Goal: Task Accomplishment & Management: Use online tool/utility

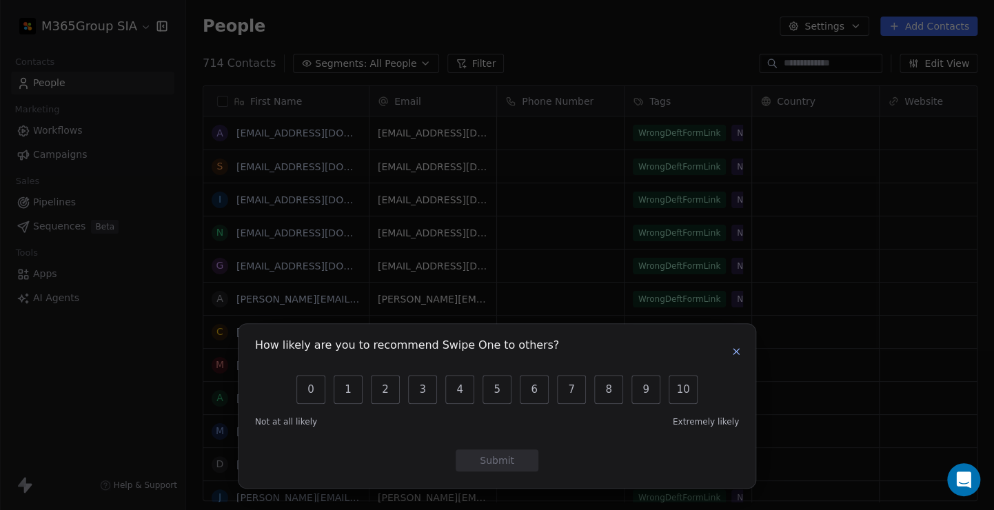
scroll to position [438, 797]
click at [731, 352] on icon "button" at bounding box center [736, 351] width 11 height 11
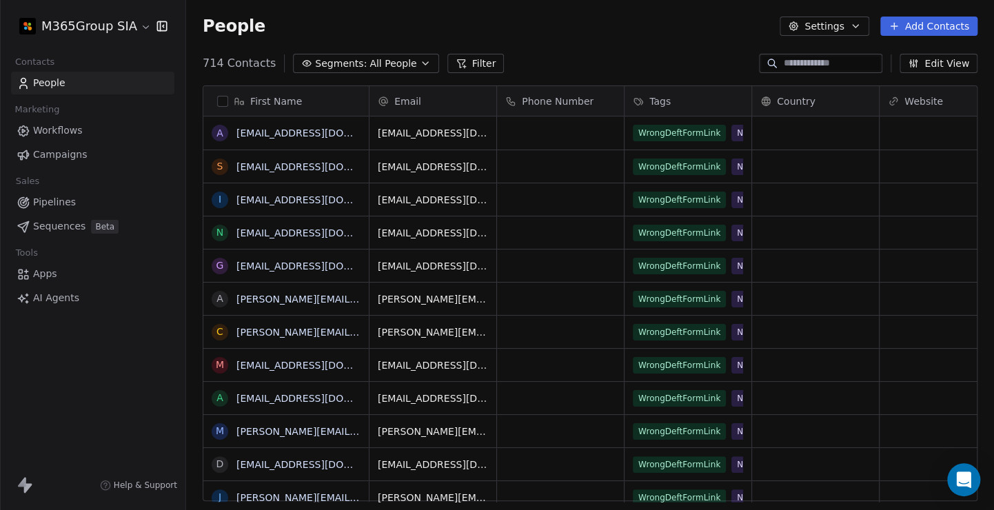
click at [141, 28] on html "M365Group SIA Contacts People Marketing Workflows Campaigns Sales Pipelines Seq…" at bounding box center [497, 255] width 994 height 510
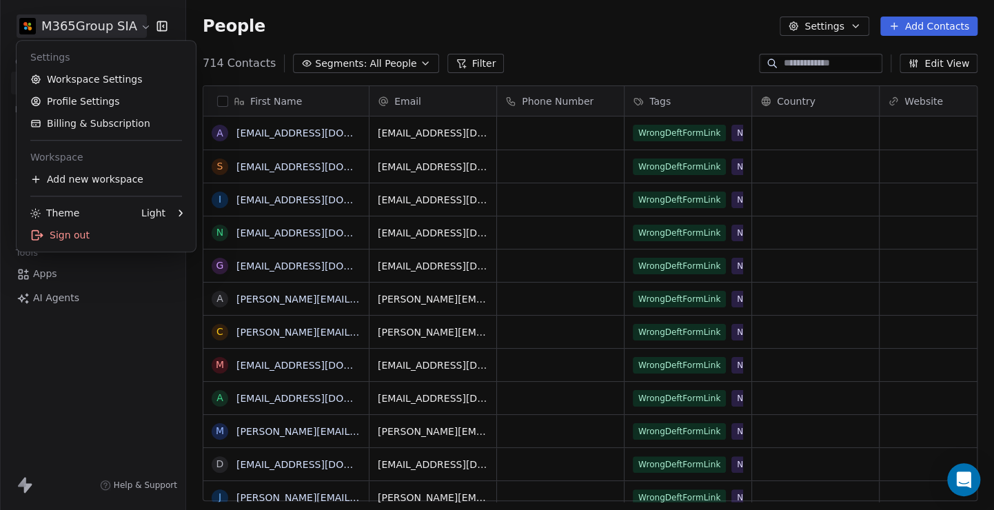
click at [141, 28] on html "M365Group SIA Contacts People Marketing Workflows Campaigns Sales Pipelines Seq…" at bounding box center [497, 255] width 994 height 510
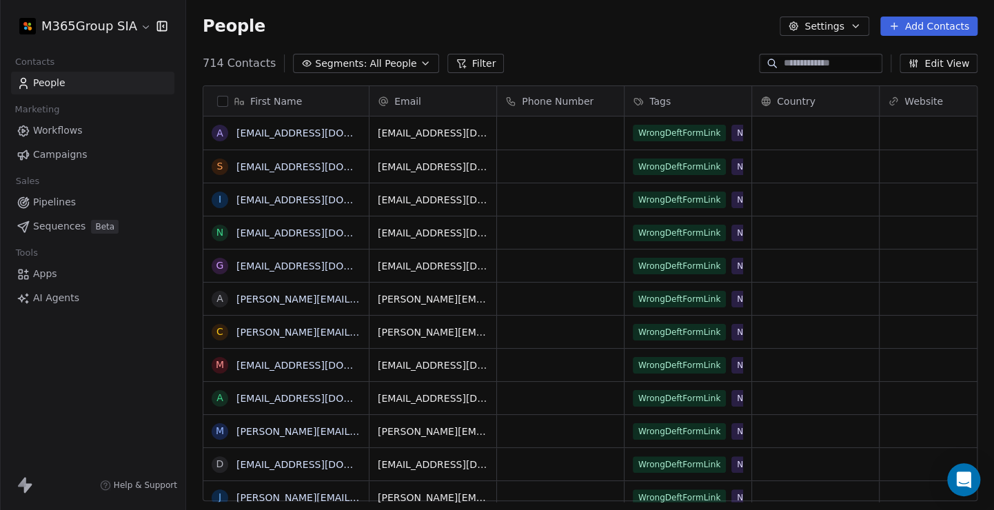
click at [78, 361] on div "M365Group SIA Contacts People Marketing Workflows Campaigns Sales Pipelines Seq…" at bounding box center [92, 255] width 185 height 510
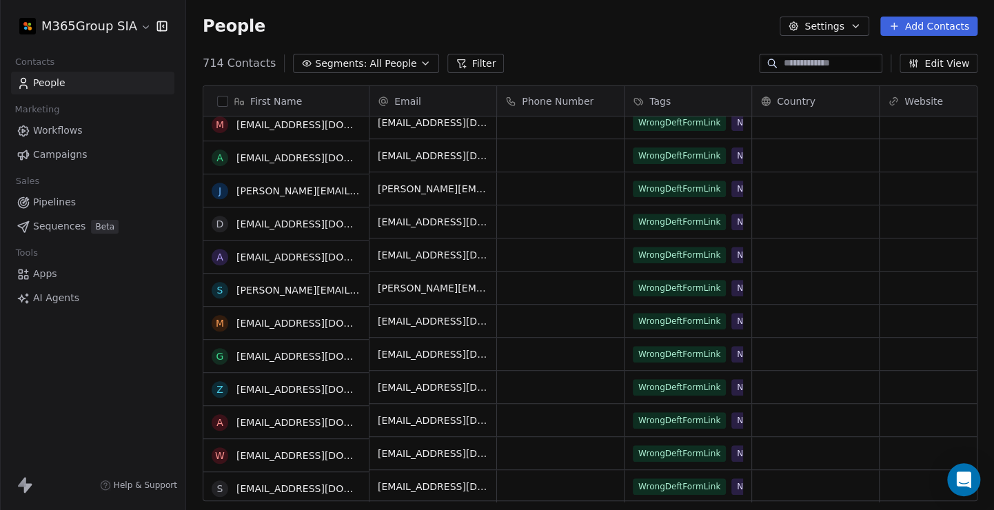
scroll to position [0, 0]
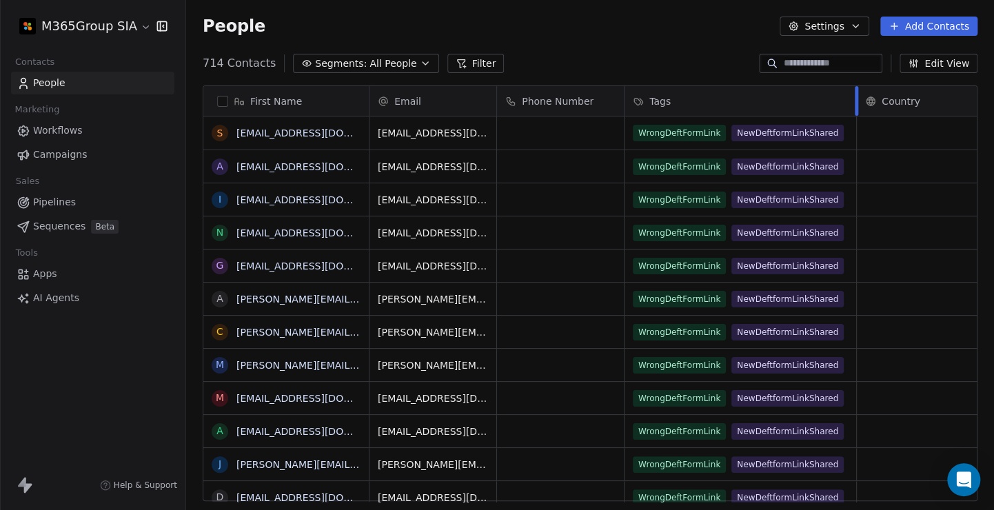
drag, startPoint x: 751, startPoint y: 100, endPoint x: 855, endPoint y: 100, distance: 104.8
click at [855, 100] on div at bounding box center [856, 101] width 3 height 30
click at [103, 132] on link "Workflows" at bounding box center [92, 130] width 163 height 23
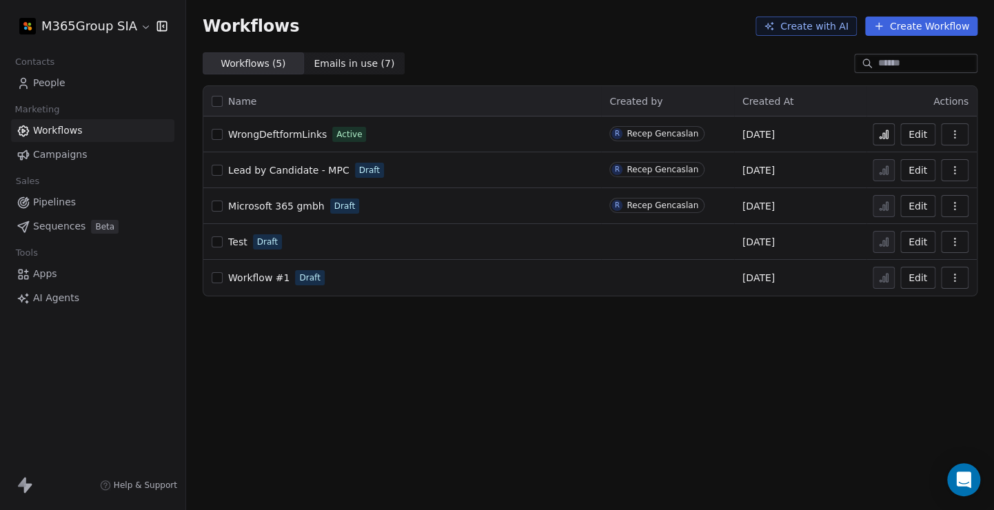
click at [84, 152] on link "Campaigns" at bounding box center [92, 154] width 163 height 23
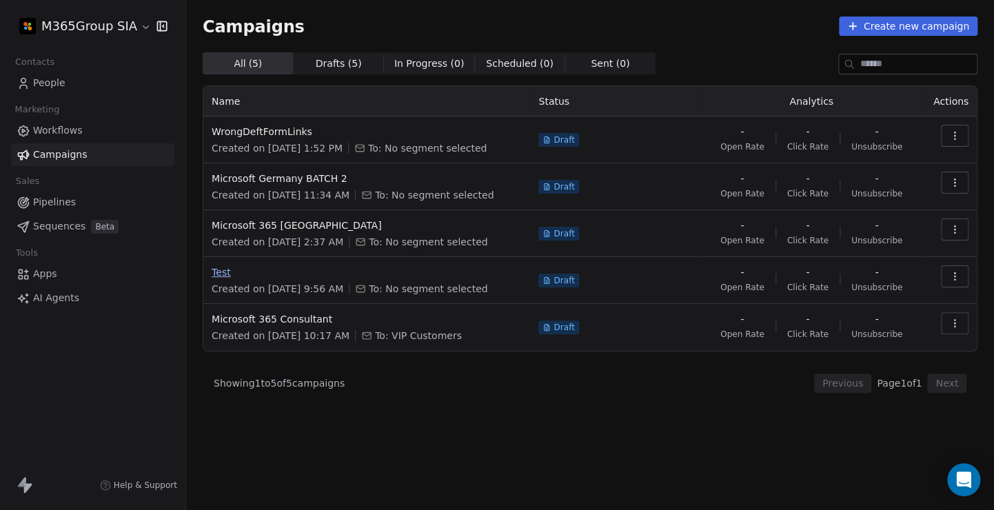
click at [252, 278] on span "Test" at bounding box center [367, 272] width 310 height 14
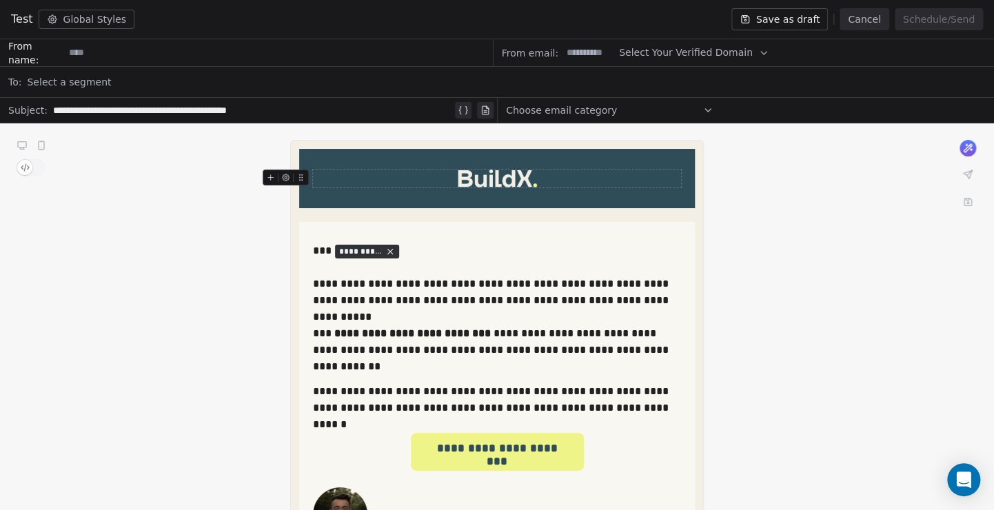
click at [738, 51] on button "Select Your Verified Domain" at bounding box center [694, 52] width 150 height 27
click at [105, 54] on input at bounding box center [278, 53] width 428 height 26
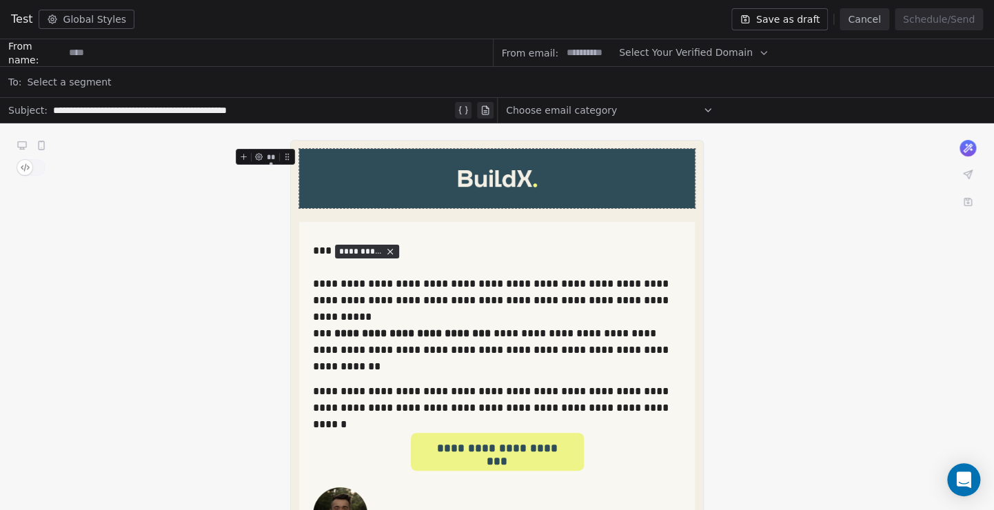
click at [50, 21] on icon at bounding box center [52, 19] width 8 height 8
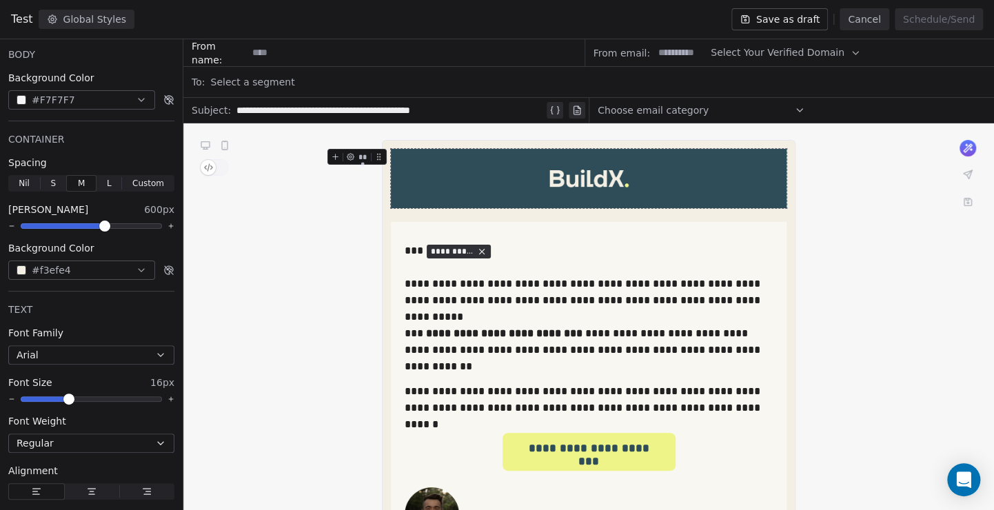
click at [50, 21] on icon at bounding box center [52, 19] width 8 height 8
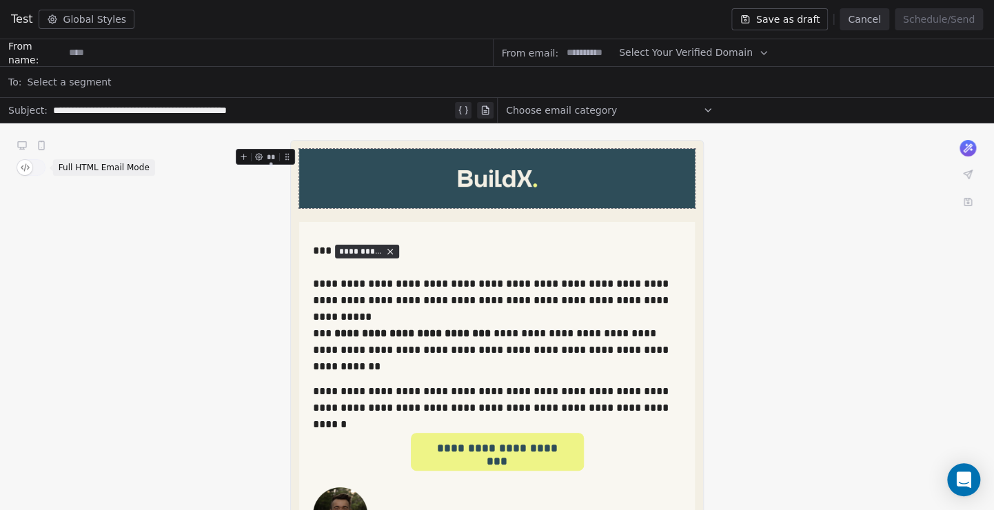
click at [21, 168] on span "button" at bounding box center [24, 167] width 15 height 15
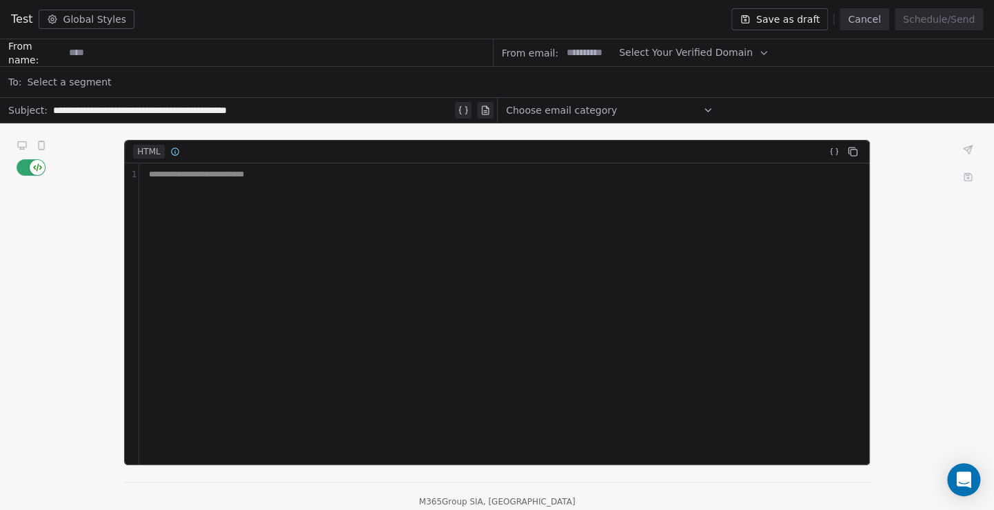
click at [37, 167] on span "button" at bounding box center [37, 167] width 15 height 15
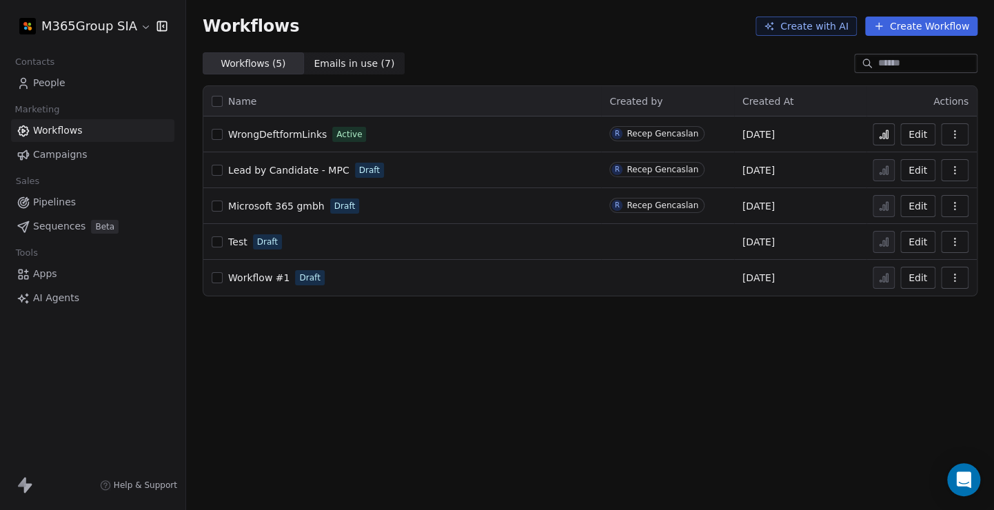
click at [56, 203] on span "Pipelines" at bounding box center [54, 202] width 43 height 14
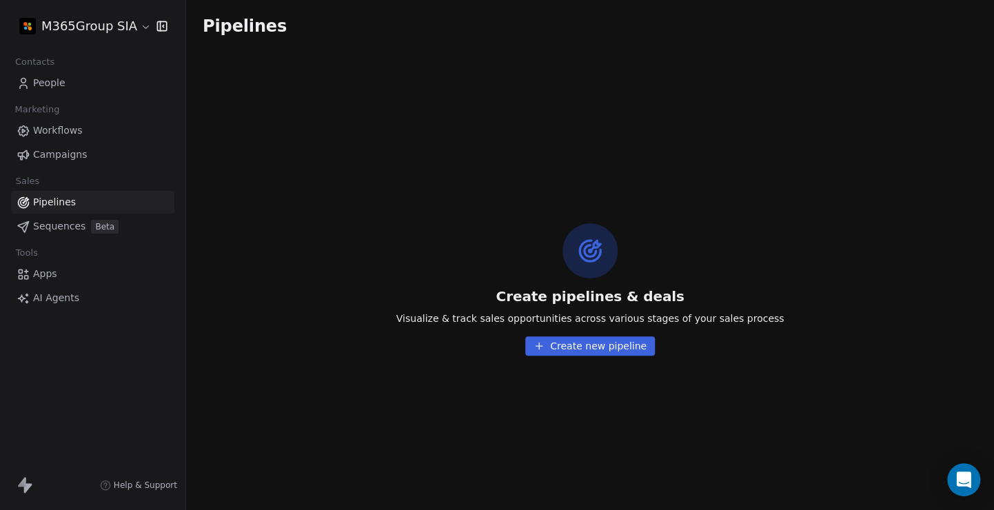
click at [108, 392] on div "M365Group SIA Contacts People Marketing Workflows Campaigns Sales Pipelines Seq…" at bounding box center [92, 255] width 185 height 510
click at [84, 384] on div "M365Group SIA Contacts People Marketing Workflows Campaigns Sales Pipelines Seq…" at bounding box center [92, 255] width 185 height 510
